Goal: Task Accomplishment & Management: Use online tool/utility

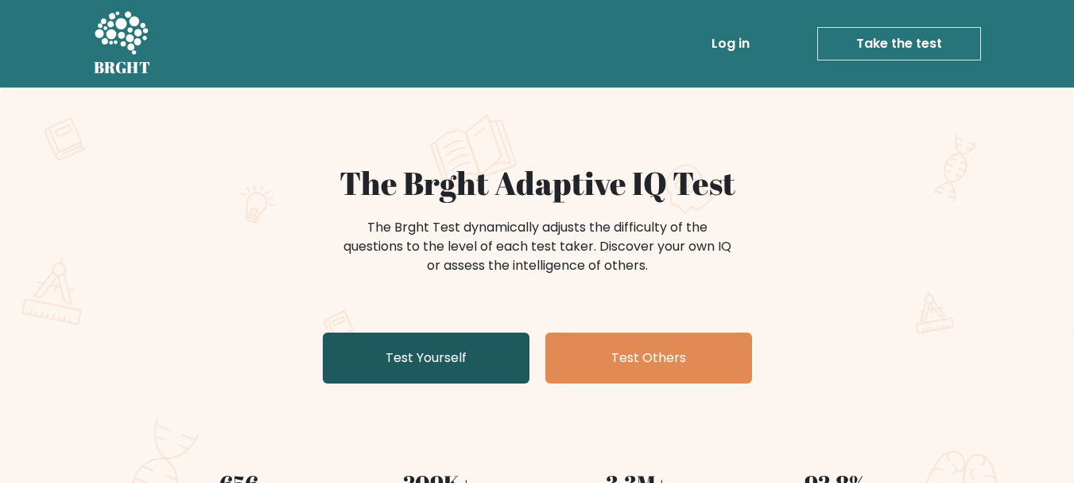
click at [467, 367] on link "Test Yourself" at bounding box center [426, 357] width 207 height 51
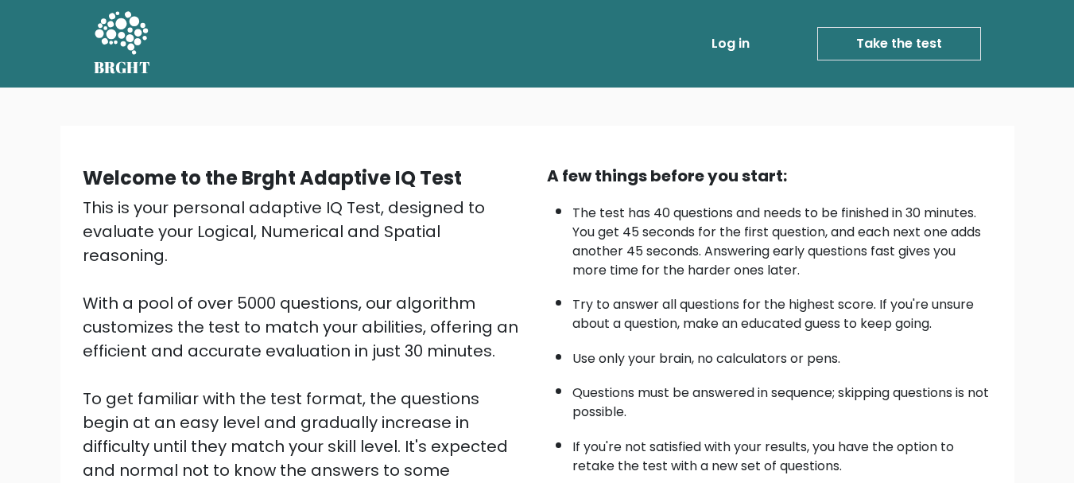
scroll to position [246, 0]
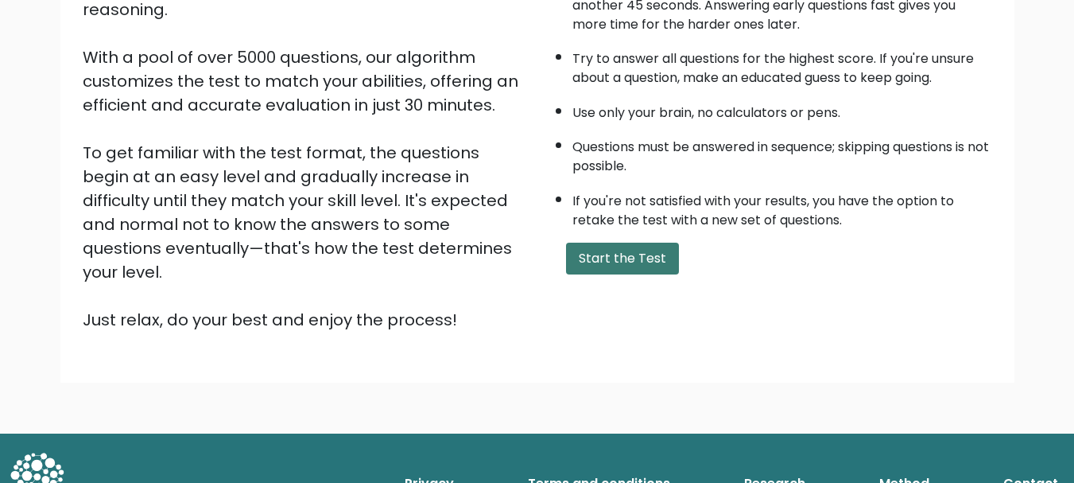
click at [582, 258] on button "Start the Test" at bounding box center [622, 259] width 113 height 32
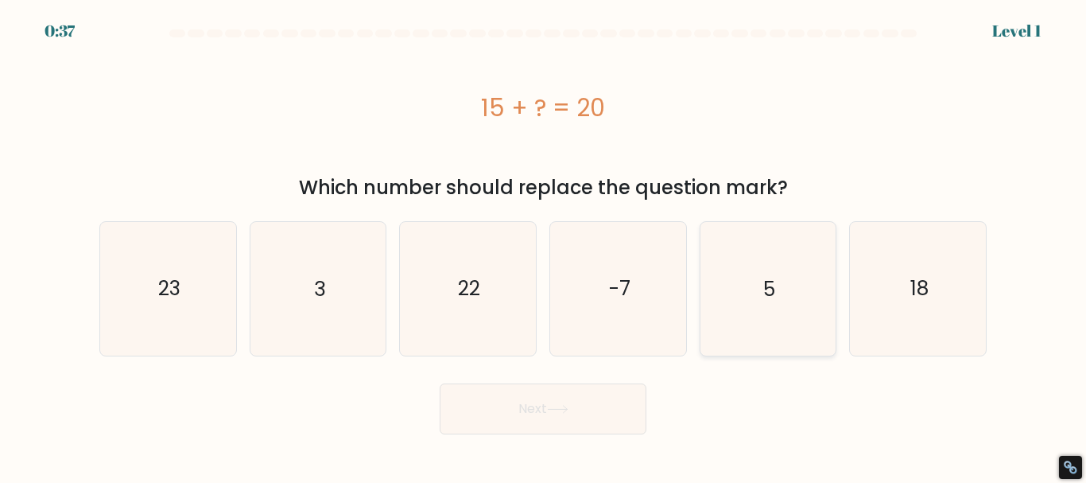
click at [764, 303] on icon "5" at bounding box center [767, 288] width 133 height 133
click at [544, 246] on input "e. 5" at bounding box center [543, 244] width 1 height 4
radio input "true"
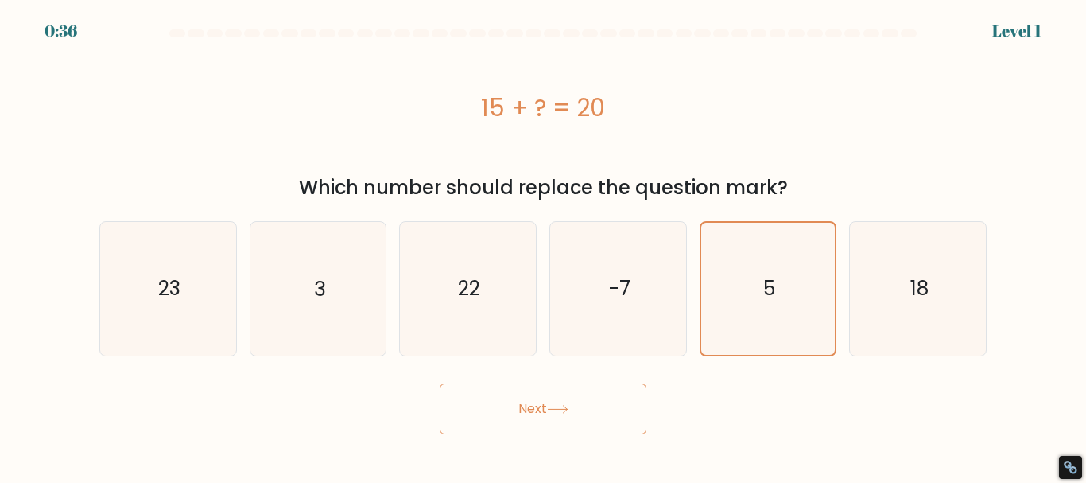
click at [629, 398] on button "Next" at bounding box center [543, 408] width 207 height 51
